Goal: Task Accomplishment & Management: Use online tool/utility

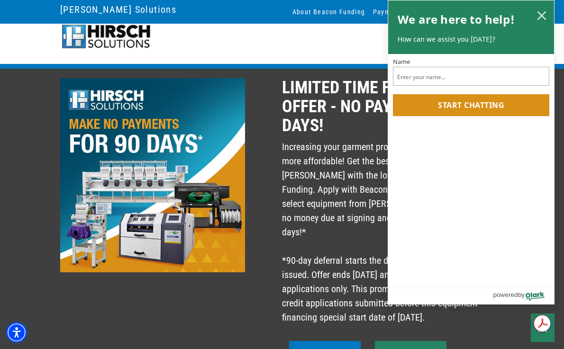
scroll to position [8, 0]
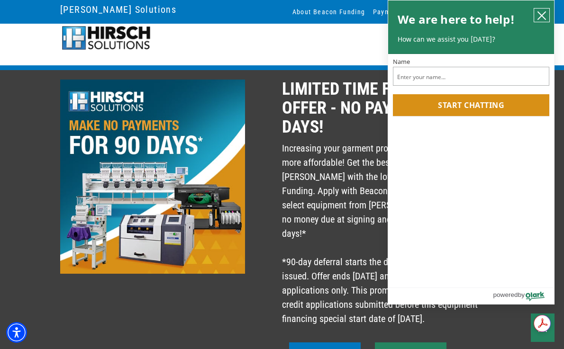
click at [544, 16] on icon "close chatbox" at bounding box center [541, 15] width 9 height 9
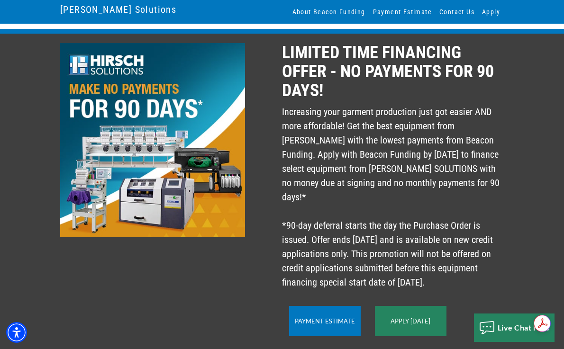
scroll to position [53, 0]
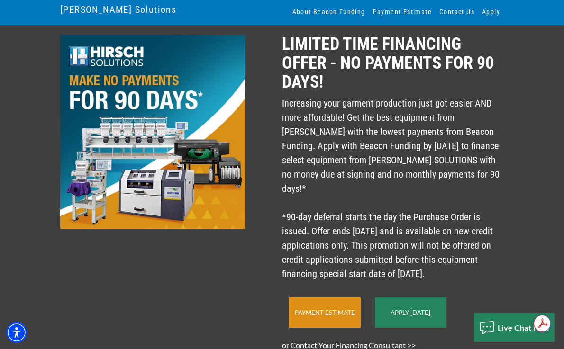
click at [305, 314] on link "Payment Estimate" at bounding box center [325, 313] width 60 height 8
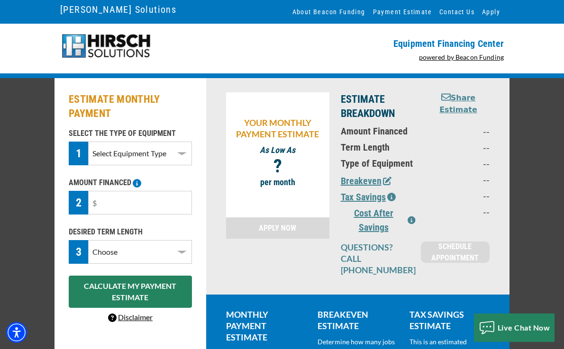
click at [142, 158] on select "Select Equipment Type DTG Printing Embroidery Screen Printing Software and Auto…" at bounding box center [140, 154] width 104 height 24
select select "1"
click at [88, 142] on select "Select Equipment Type DTG Printing Embroidery Screen Printing Software and Auto…" at bounding box center [140, 154] width 104 height 24
click at [124, 207] on input "text" at bounding box center [140, 203] width 104 height 24
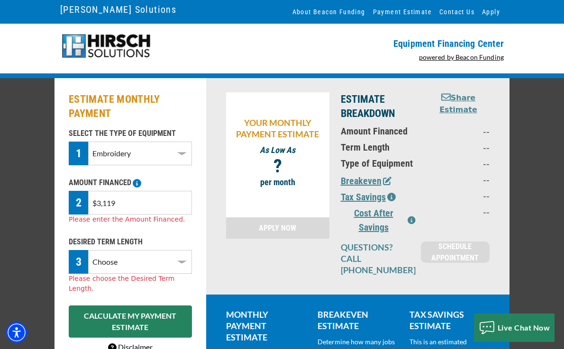
type input "$31,190"
click at [133, 269] on div "DESIRED TERM LENGTH 3 Choose 36 Months 48 Months 60 Months Please choose the De…" at bounding box center [130, 264] width 134 height 57
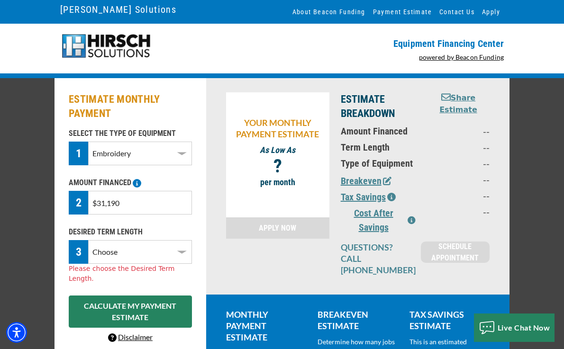
select select "60"
click at [88, 240] on select "Choose 36 Months 48 Months 60 Months" at bounding box center [140, 252] width 104 height 24
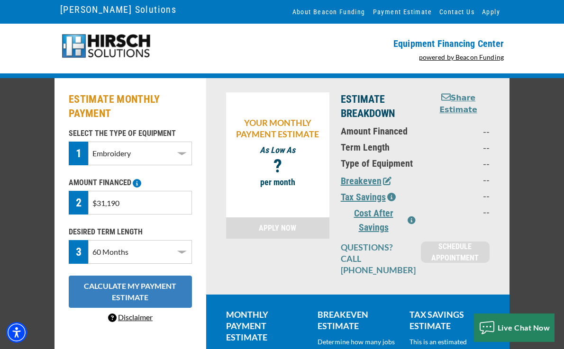
click at [131, 291] on button "CALCULATE MY PAYMENT ESTIMATE" at bounding box center [130, 292] width 123 height 32
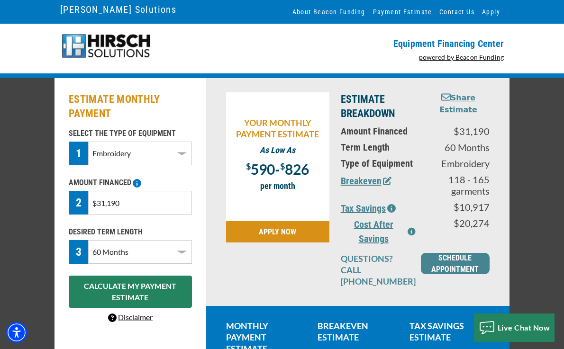
click at [135, 207] on input "$31,190" at bounding box center [140, 203] width 104 height 24
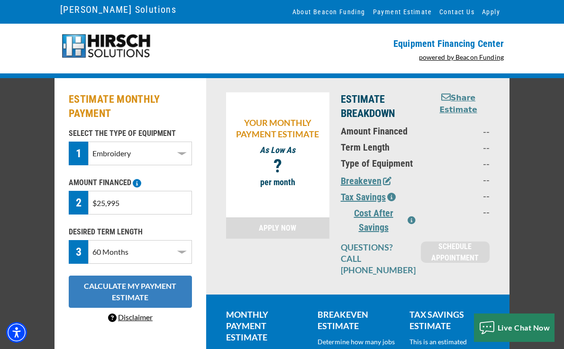
click at [86, 305] on button "CALCULATE MY PAYMENT ESTIMATE" at bounding box center [130, 292] width 123 height 32
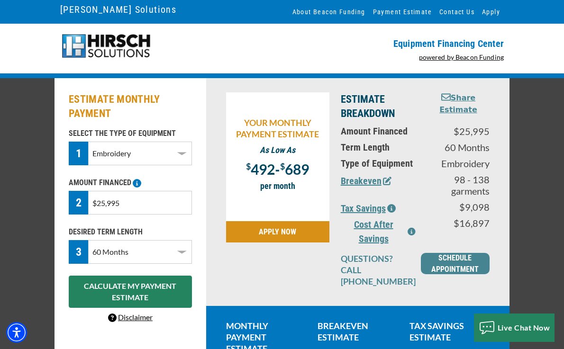
click at [133, 206] on input "$25,995" at bounding box center [140, 203] width 104 height 24
click at [105, 204] on input "$25,995" at bounding box center [140, 203] width 104 height 24
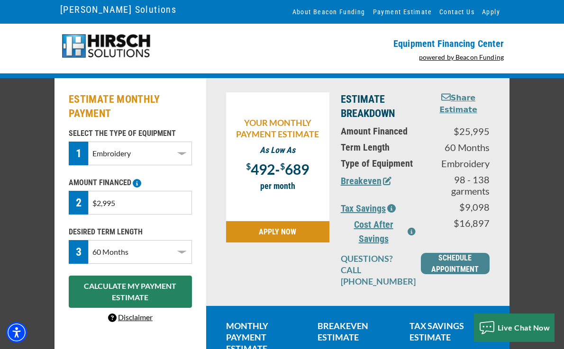
type input "$29,995"
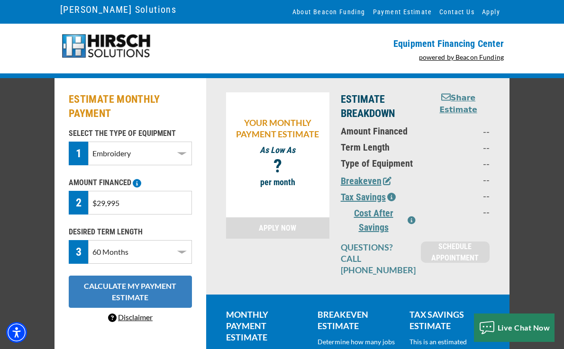
click at [102, 296] on button "CALCULATE MY PAYMENT ESTIMATE" at bounding box center [130, 292] width 123 height 32
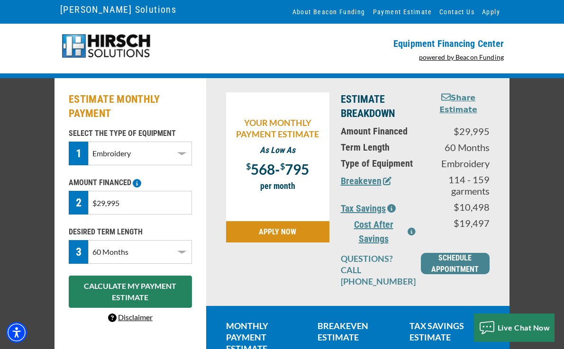
click at [148, 257] on select "Choose 36 Months 48 Months 60 Months" at bounding box center [140, 252] width 104 height 24
click at [88, 240] on select "Choose 36 Months 48 Months 60 Months" at bounding box center [140, 252] width 104 height 24
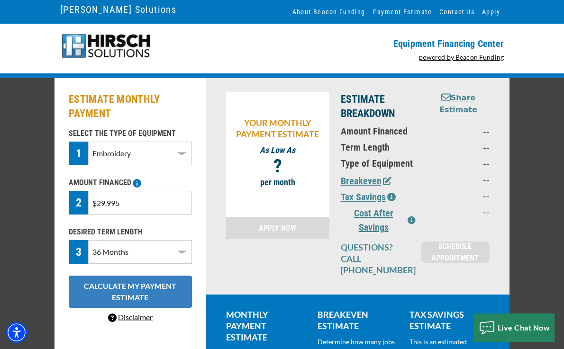
click at [134, 292] on button "CALCULATE MY PAYMENT ESTIMATE" at bounding box center [130, 292] width 123 height 32
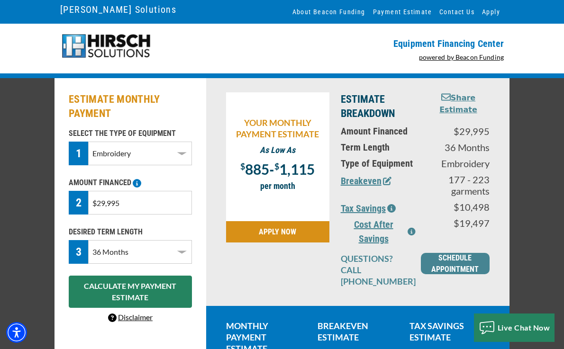
click at [143, 254] on select "Choose 36 Months 48 Months 60 Months" at bounding box center [140, 252] width 104 height 24
select select "60"
click at [88, 240] on select "Choose 36 Months 48 Months 60 Months" at bounding box center [140, 252] width 104 height 24
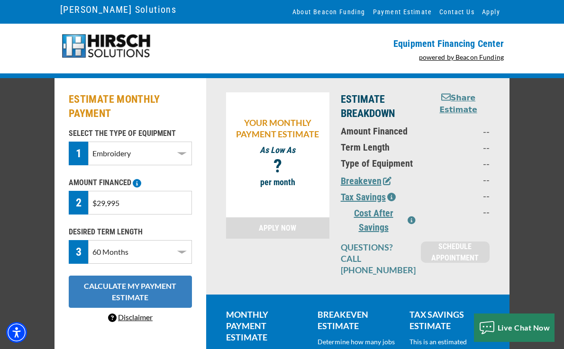
click at [125, 293] on button "CALCULATE MY PAYMENT ESTIMATE" at bounding box center [130, 292] width 123 height 32
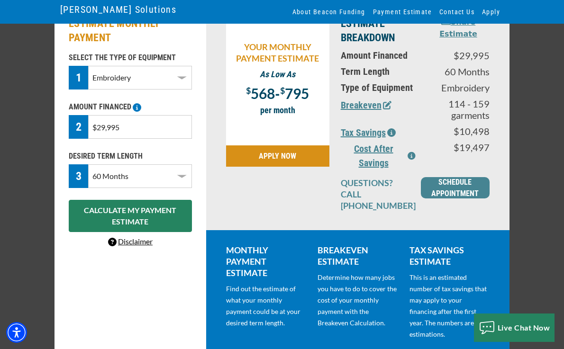
scroll to position [77, 0]
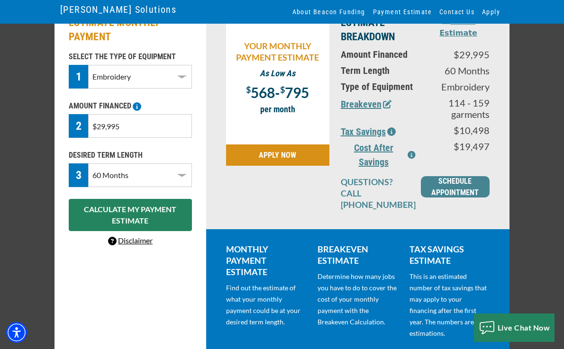
click at [364, 107] on button "Breakeven" at bounding box center [366, 104] width 51 height 14
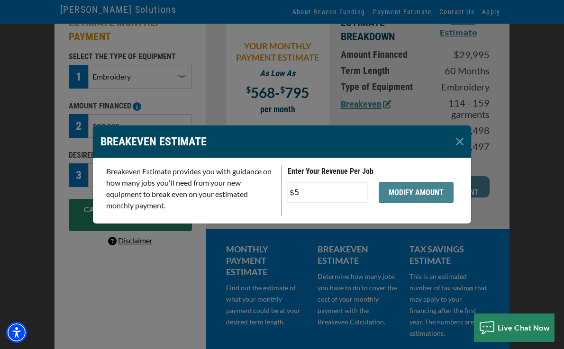
click at [314, 193] on input "$5" at bounding box center [327, 192] width 80 height 21
type input "$35"
click at [429, 193] on button "MODIFY AMOUNT" at bounding box center [415, 192] width 75 height 21
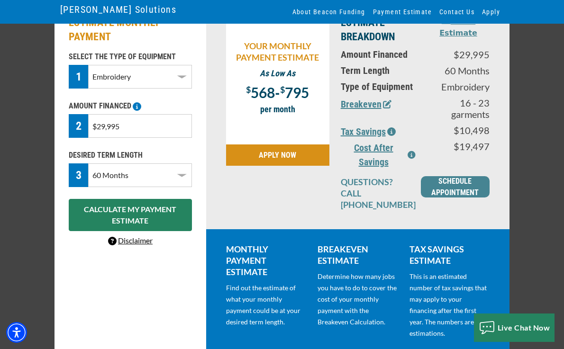
click at [130, 243] on link "Disclaimer" at bounding box center [130, 240] width 45 height 9
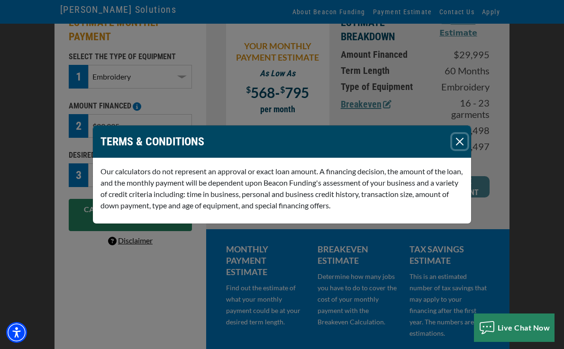
click at [459, 141] on button "Close" at bounding box center [459, 141] width 15 height 15
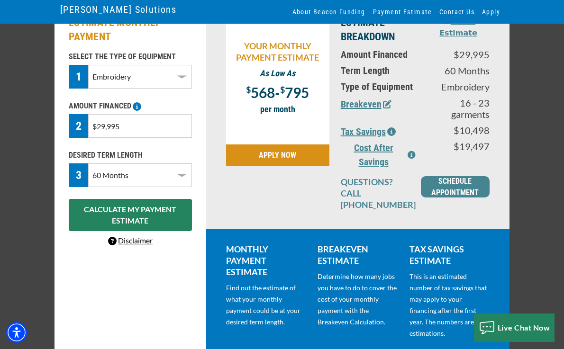
click at [124, 126] on input "$29,995" at bounding box center [140, 126] width 104 height 24
type input "$1,000,000"
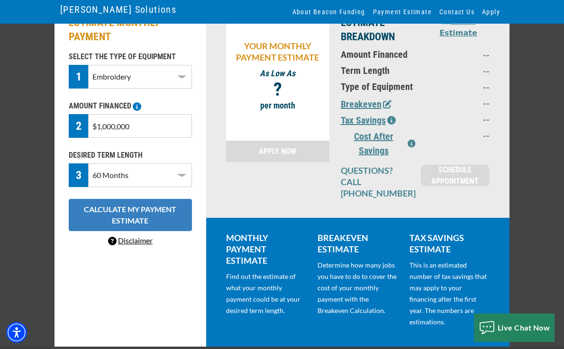
click at [109, 222] on button "CALCULATE MY PAYMENT ESTIMATE" at bounding box center [130, 215] width 123 height 32
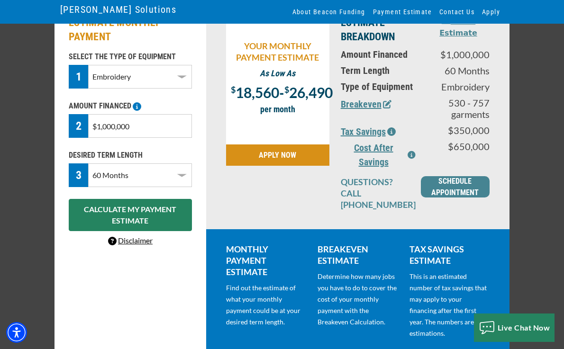
click at [144, 127] on input "$1,000,000" at bounding box center [140, 126] width 104 height 24
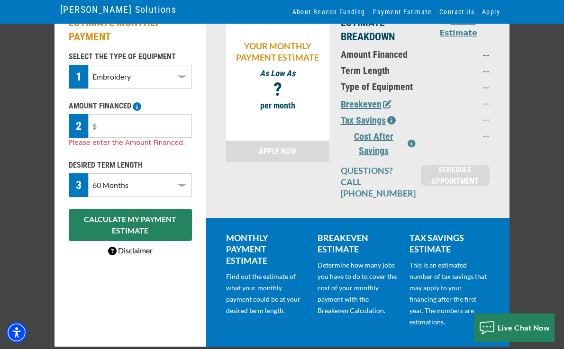
click at [394, 131] on div "ESTIMATE BREAKDOWN Share Estimate Amount Financed -- Term Length -- Type of Equ…" at bounding box center [415, 110] width 160 height 188
click at [391, 118] on icon "button" at bounding box center [391, 120] width 9 height 9
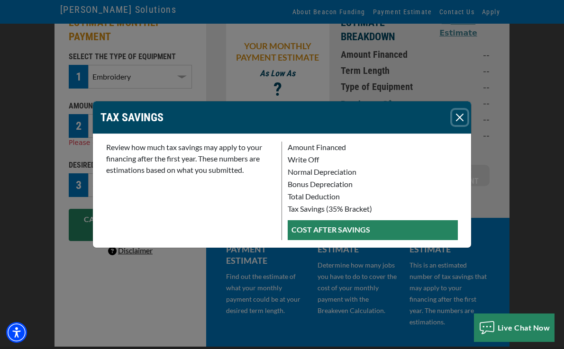
click at [461, 118] on button "Close" at bounding box center [459, 117] width 15 height 15
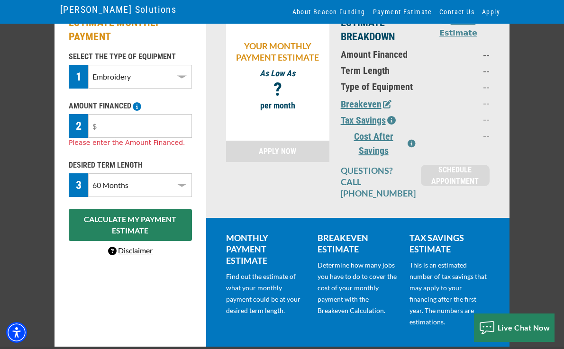
click at [414, 144] on icon "button" at bounding box center [411, 144] width 8 height 8
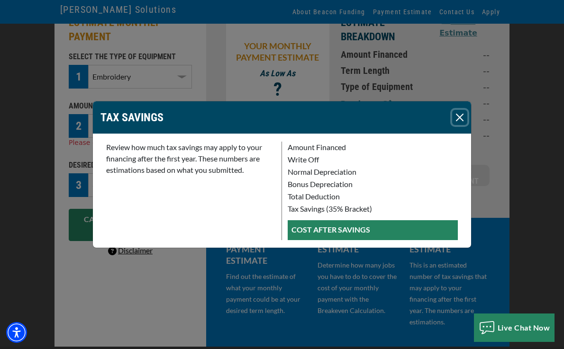
click at [456, 115] on button "Close" at bounding box center [459, 117] width 15 height 15
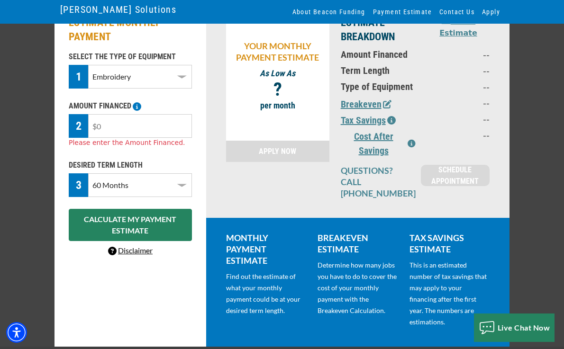
click at [112, 124] on input "text" at bounding box center [140, 126] width 104 height 24
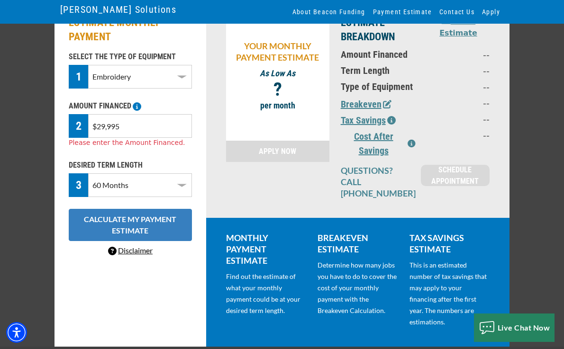
click at [93, 235] on div "SELECT THE TYPE OF EQUIPMENT 1 Select Equipment Type DTG Printing Embroidery Sc…" at bounding box center [130, 154] width 134 height 206
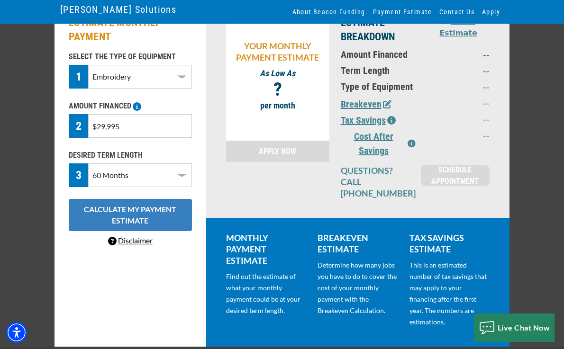
click at [104, 213] on button "CALCULATE MY PAYMENT ESTIMATE" at bounding box center [130, 215] width 123 height 32
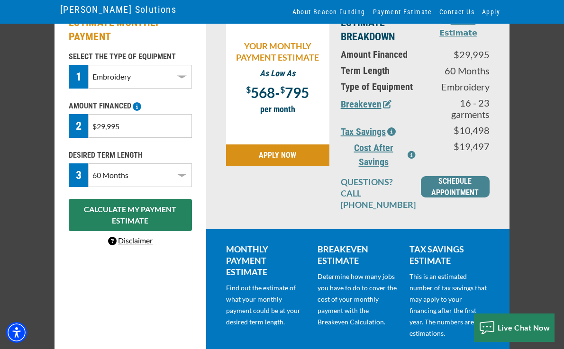
click at [162, 123] on input "$29,995" at bounding box center [140, 126] width 104 height 24
type input "$10,000"
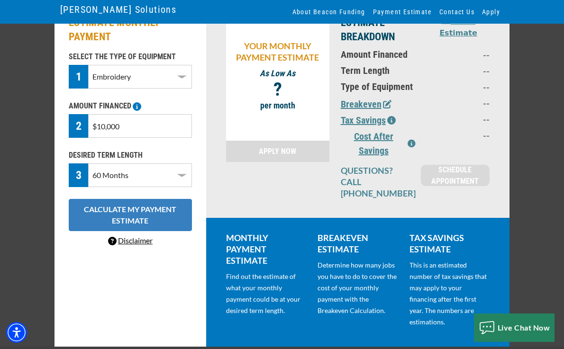
click at [104, 214] on button "CALCULATE MY PAYMENT ESTIMATE" at bounding box center [130, 215] width 123 height 32
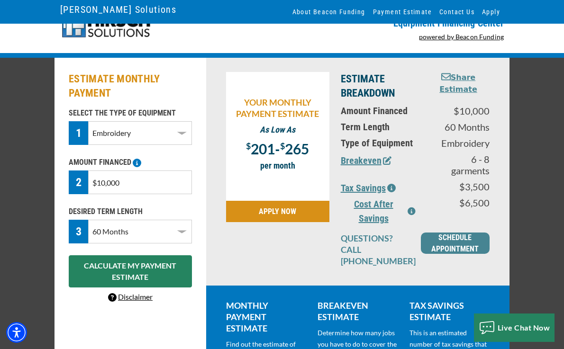
scroll to position [0, 0]
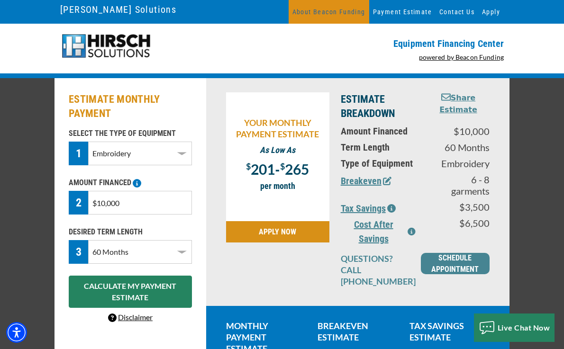
click at [358, 9] on link "About Beacon Funding" at bounding box center [328, 12] width 81 height 24
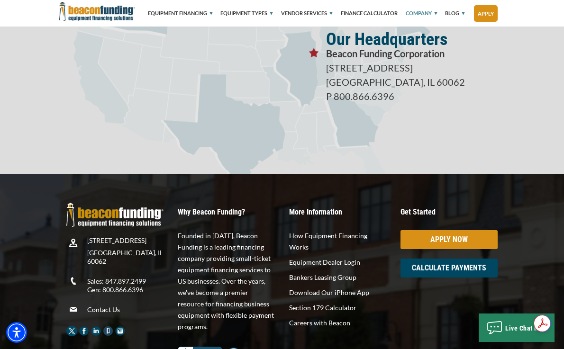
scroll to position [1739, 0]
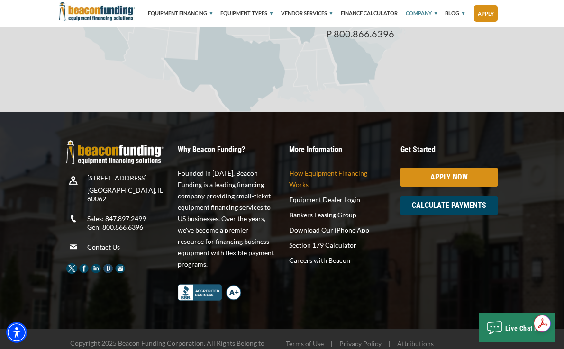
click at [312, 174] on p "How Equipment Financing Works" at bounding box center [337, 179] width 97 height 23
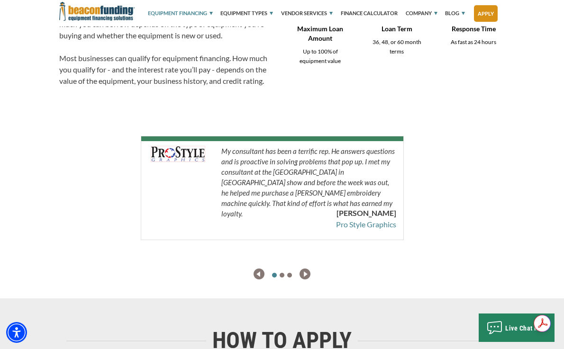
click at [305, 273] on img "next" at bounding box center [304, 274] width 11 height 11
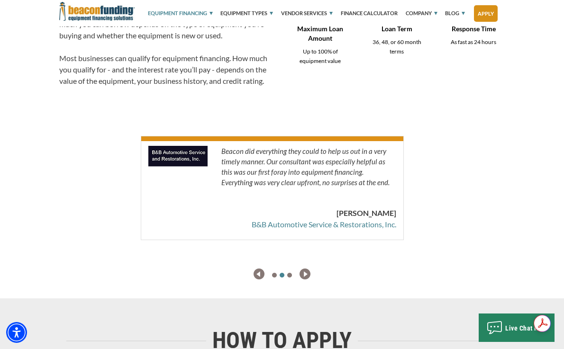
click at [305, 273] on img "next" at bounding box center [304, 274] width 11 height 11
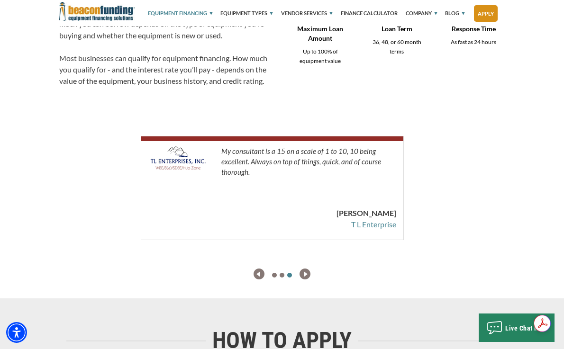
click at [305, 273] on img "next" at bounding box center [304, 274] width 11 height 11
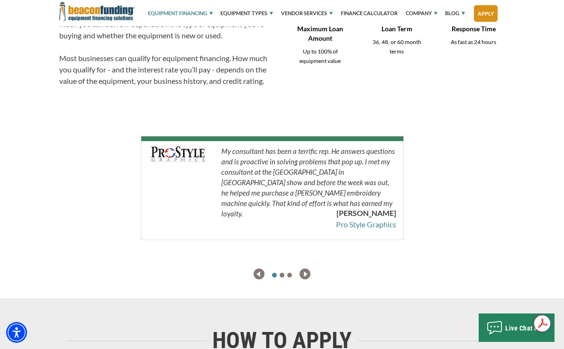
click at [305, 273] on img "next" at bounding box center [304, 274] width 11 height 11
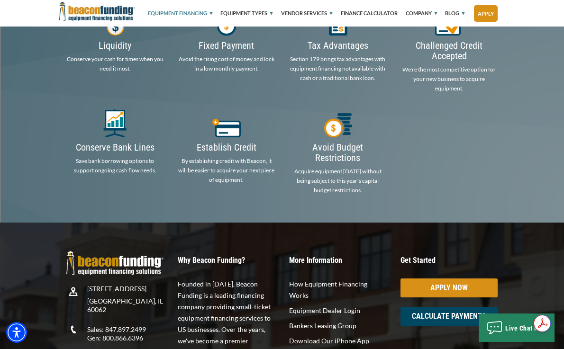
scroll to position [1739, 0]
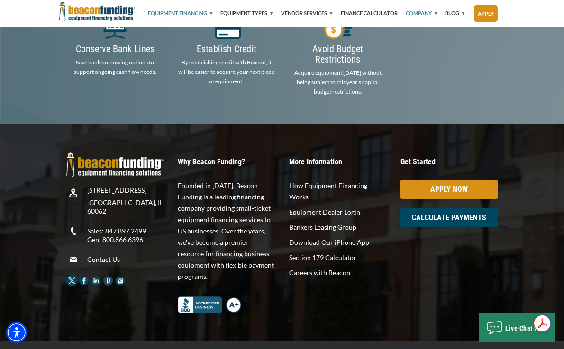
click at [426, 14] on link "Company" at bounding box center [417, 13] width 39 height 27
